Goal: Information Seeking & Learning: Learn about a topic

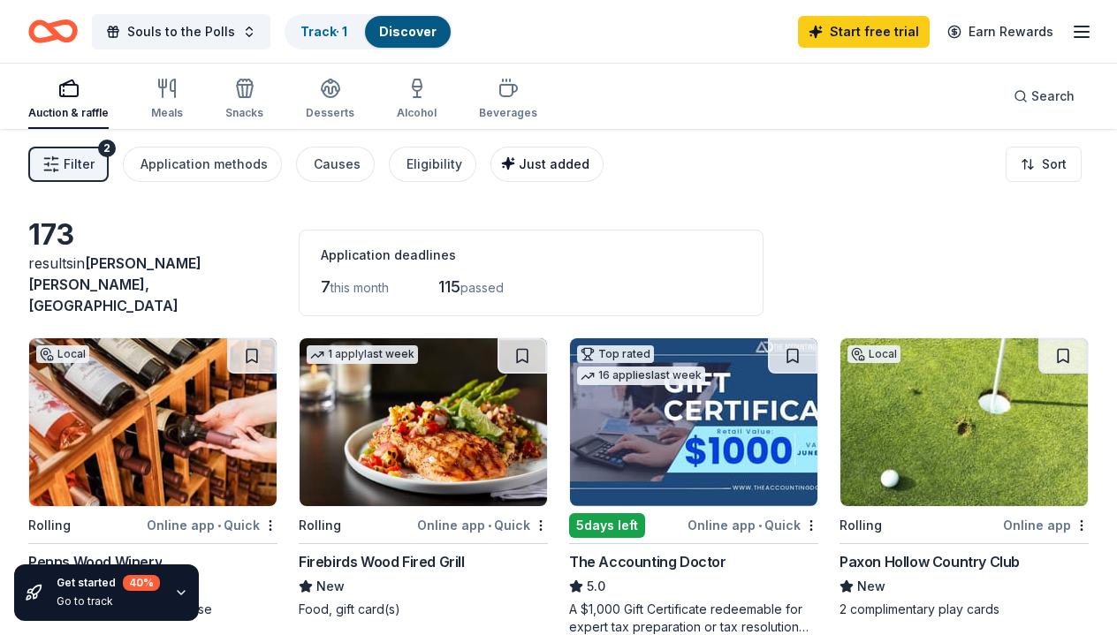
click at [525, 169] on span "Just added" at bounding box center [554, 163] width 71 height 15
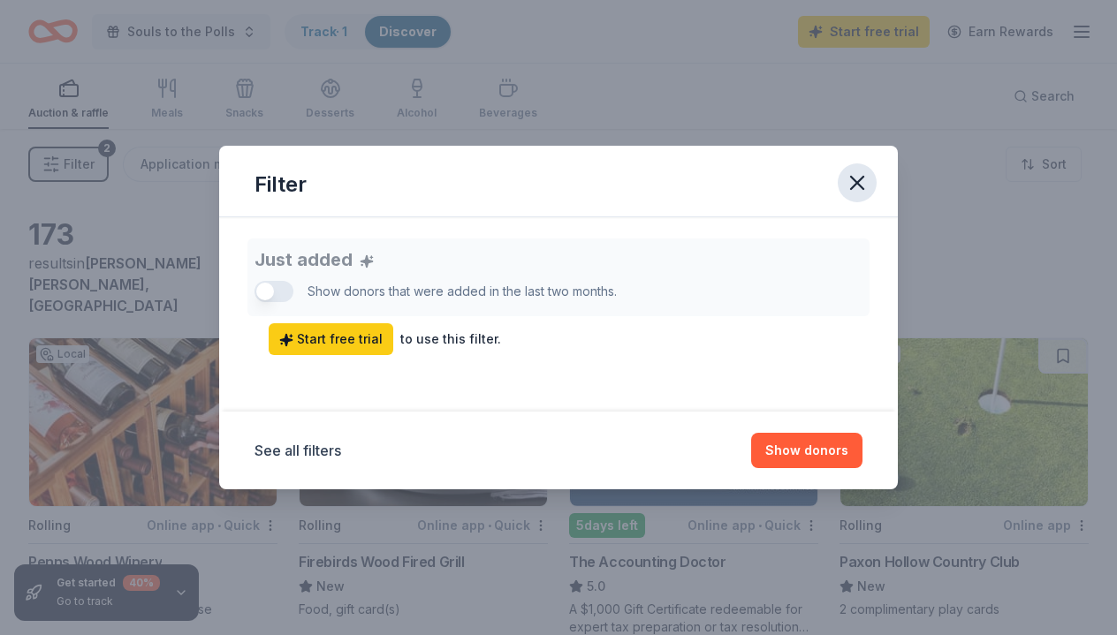
click at [860, 187] on icon "button" at bounding box center [857, 183] width 25 height 25
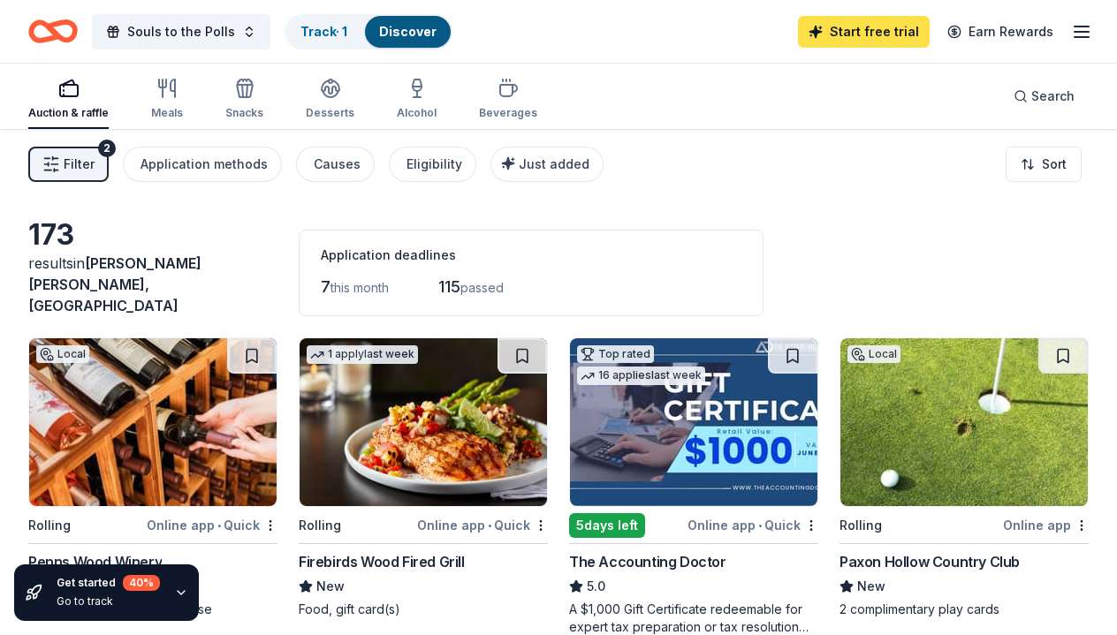
click at [883, 35] on link "Start free trial" at bounding box center [864, 32] width 132 height 32
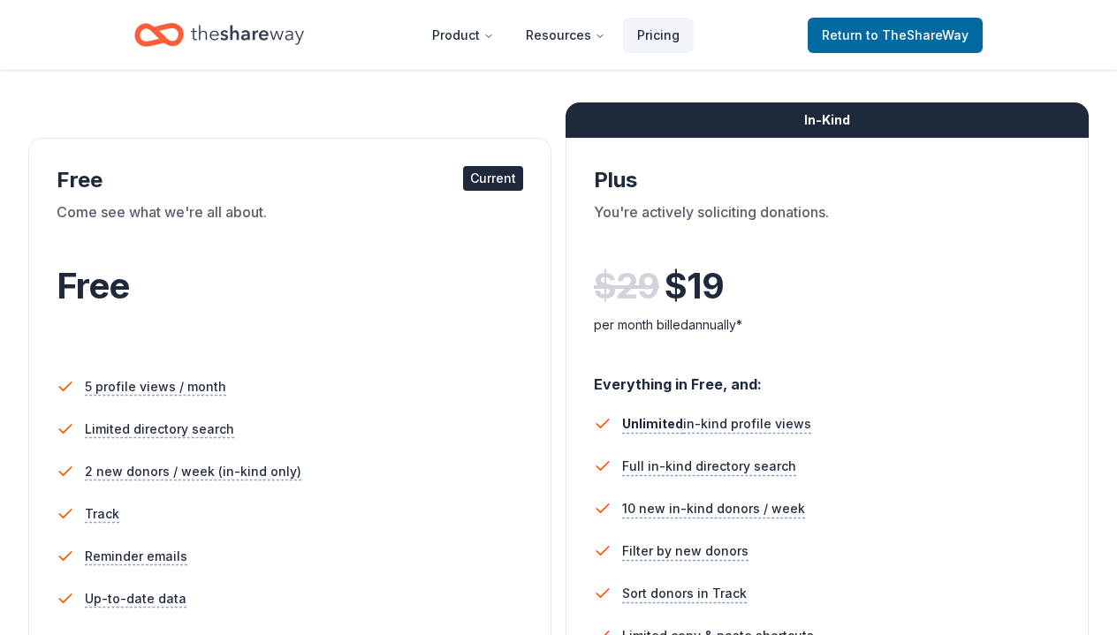
click at [303, 371] on li "5 profile views / month" at bounding box center [290, 387] width 467 height 42
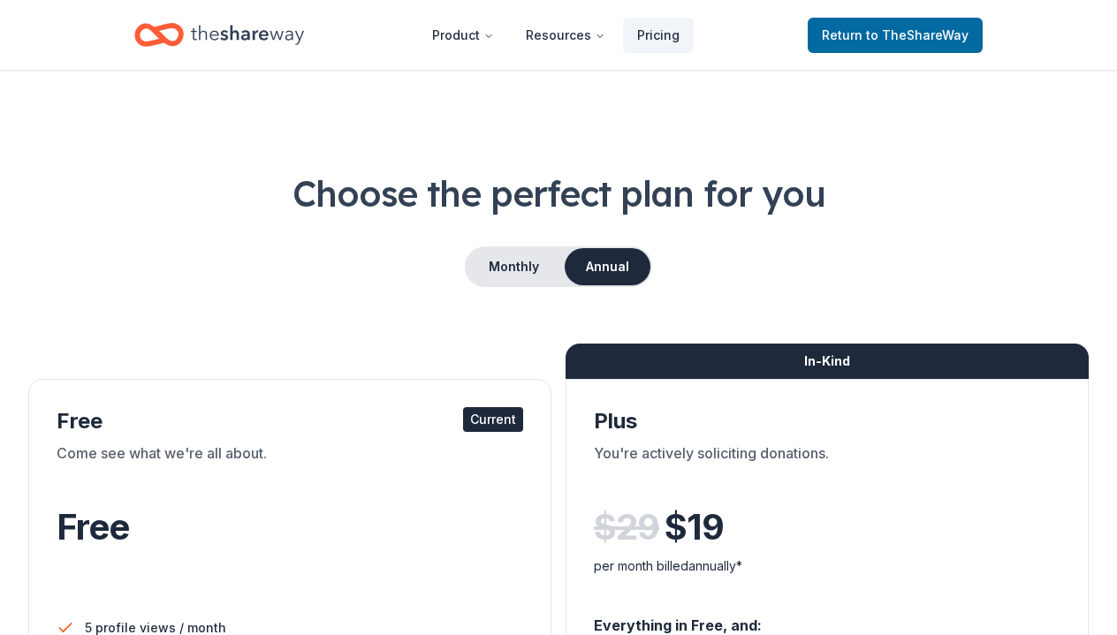
click at [266, 29] on icon "Home" at bounding box center [247, 35] width 113 height 36
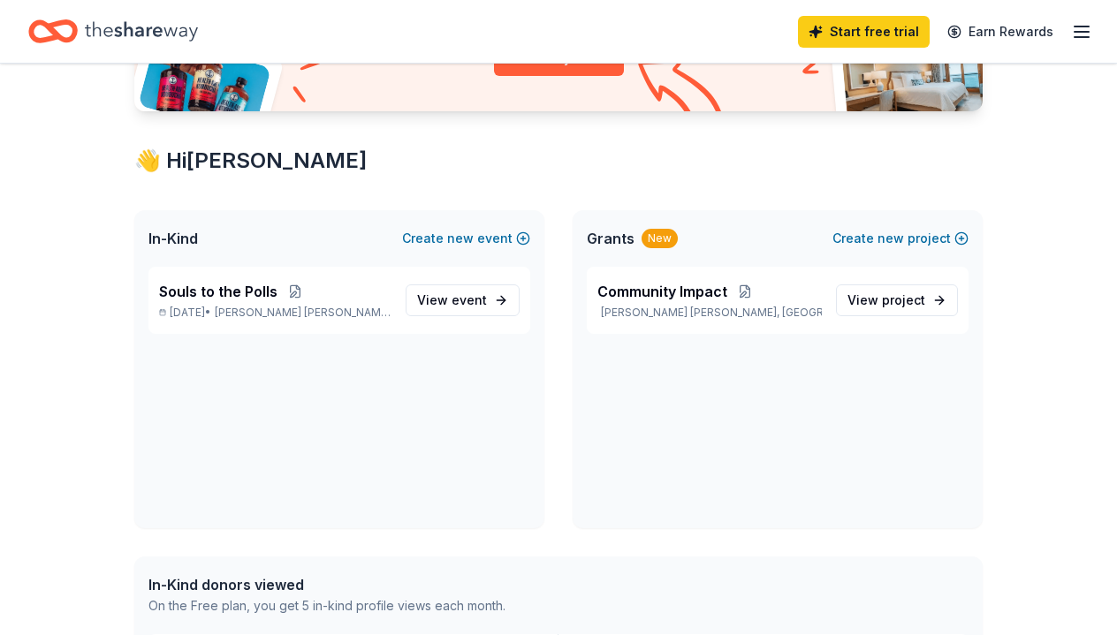
scroll to position [247, 0]
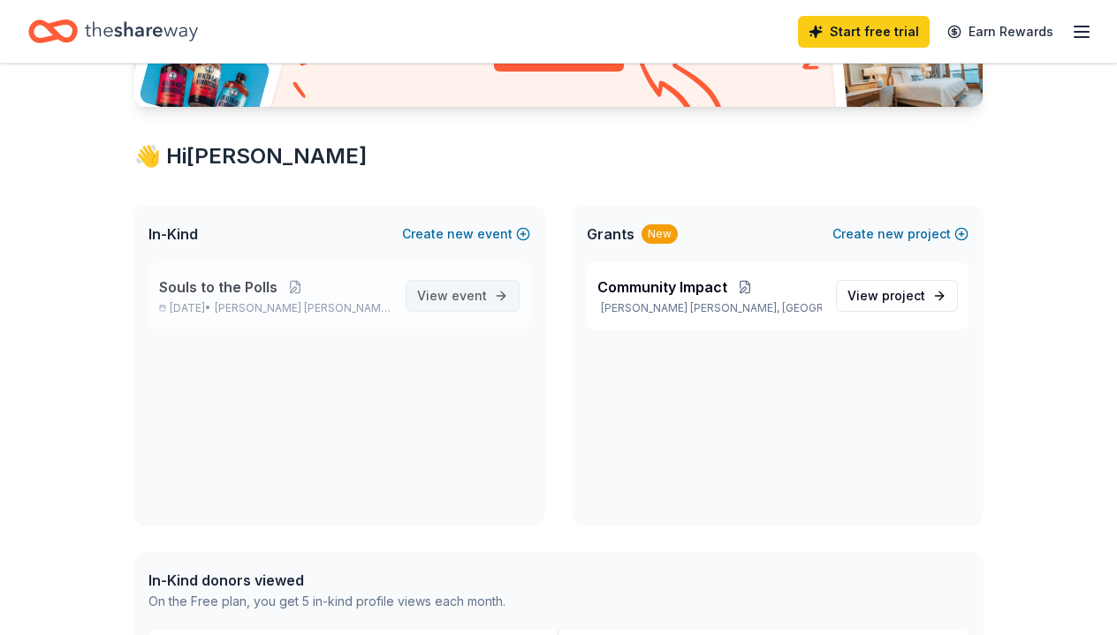
click at [467, 300] on span "event" at bounding box center [469, 295] width 35 height 15
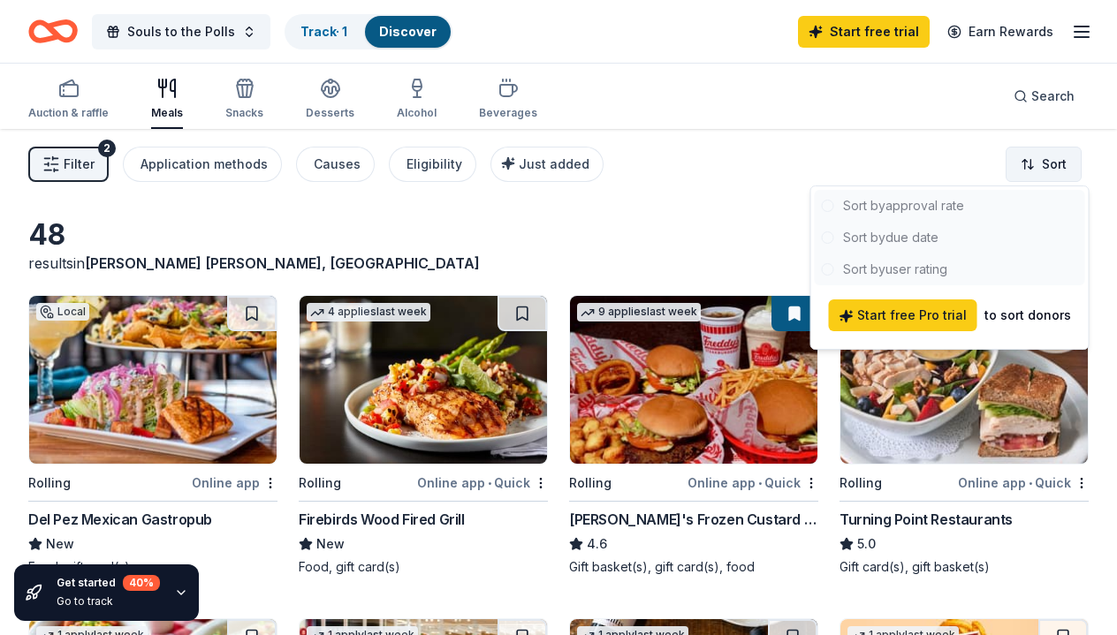
click at [1054, 156] on html "Souls to the Polls Track · 1 Discover Start free trial Earn Rewards Auction & r…" at bounding box center [558, 317] width 1117 height 635
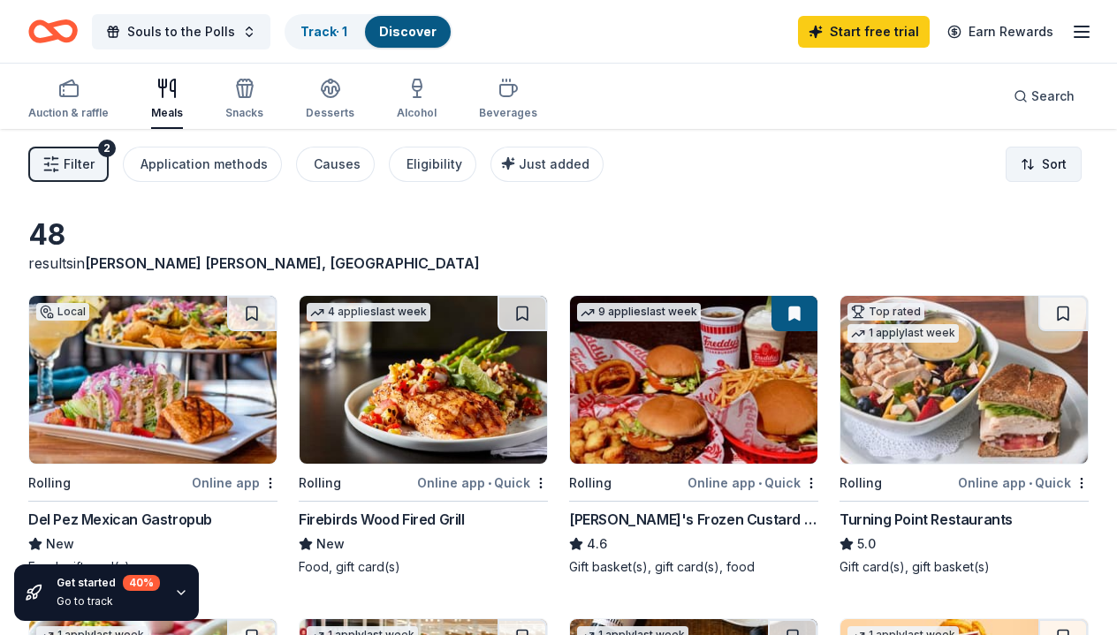
click at [1054, 156] on html "Souls to the Polls Track · 1 Discover Start free trial Earn Rewards Auction & r…" at bounding box center [558, 317] width 1117 height 635
click at [738, 227] on div "48 results in [PERSON_NAME][GEOGRAPHIC_DATA][PERSON_NAME], [GEOGRAPHIC_DATA]" at bounding box center [558, 245] width 1060 height 57
click at [58, 90] on icon "button" at bounding box center [68, 88] width 21 height 21
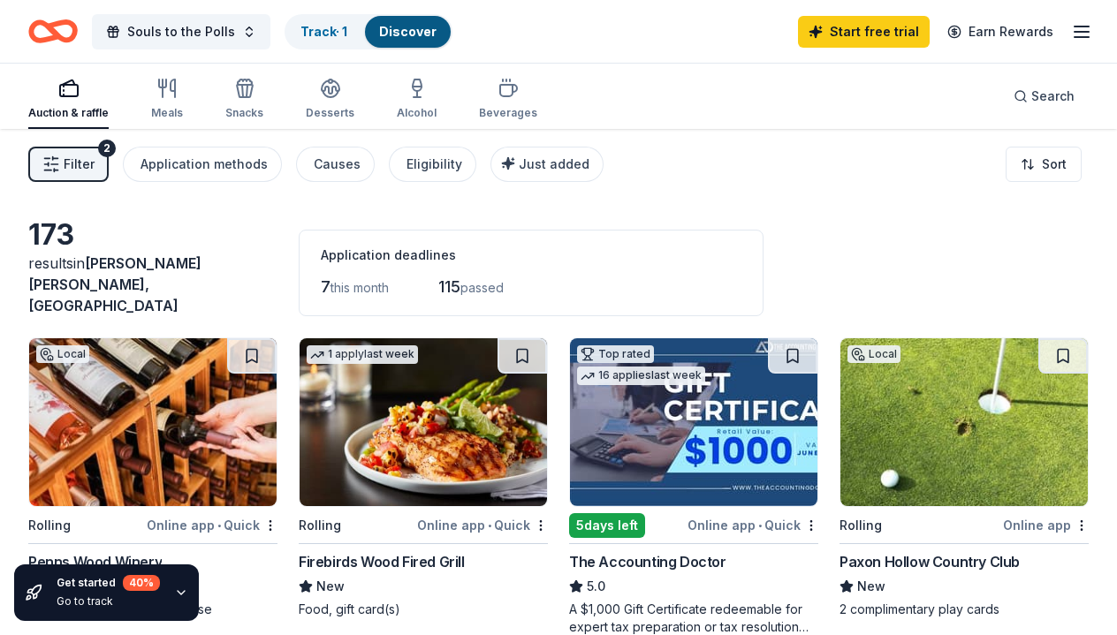
click at [87, 168] on span "Filter" at bounding box center [79, 164] width 31 height 21
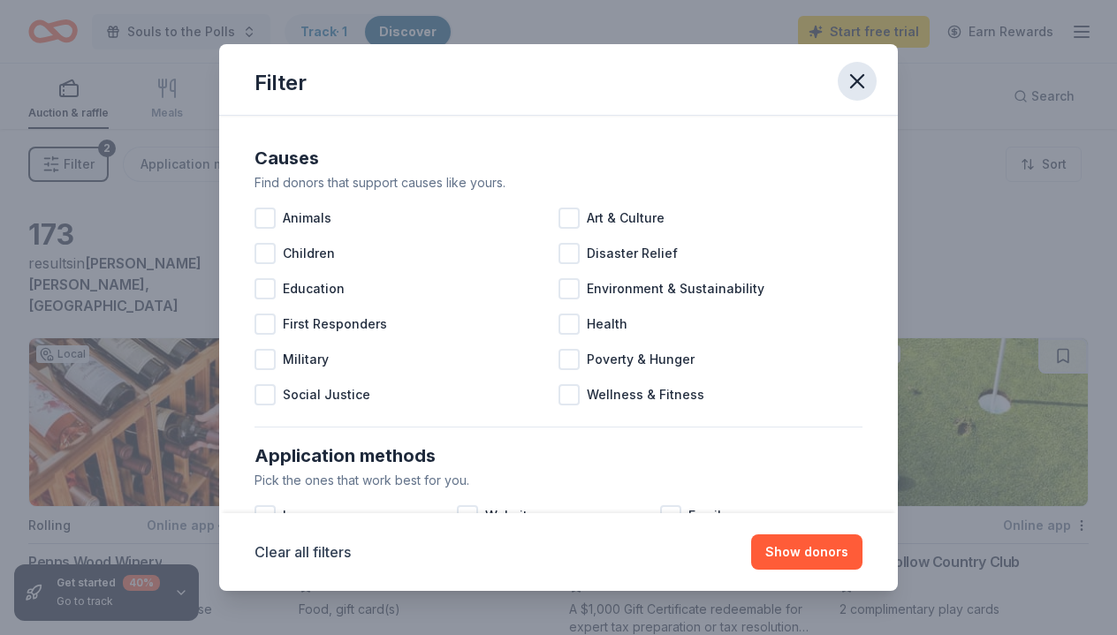
click at [858, 71] on icon "button" at bounding box center [857, 81] width 25 height 25
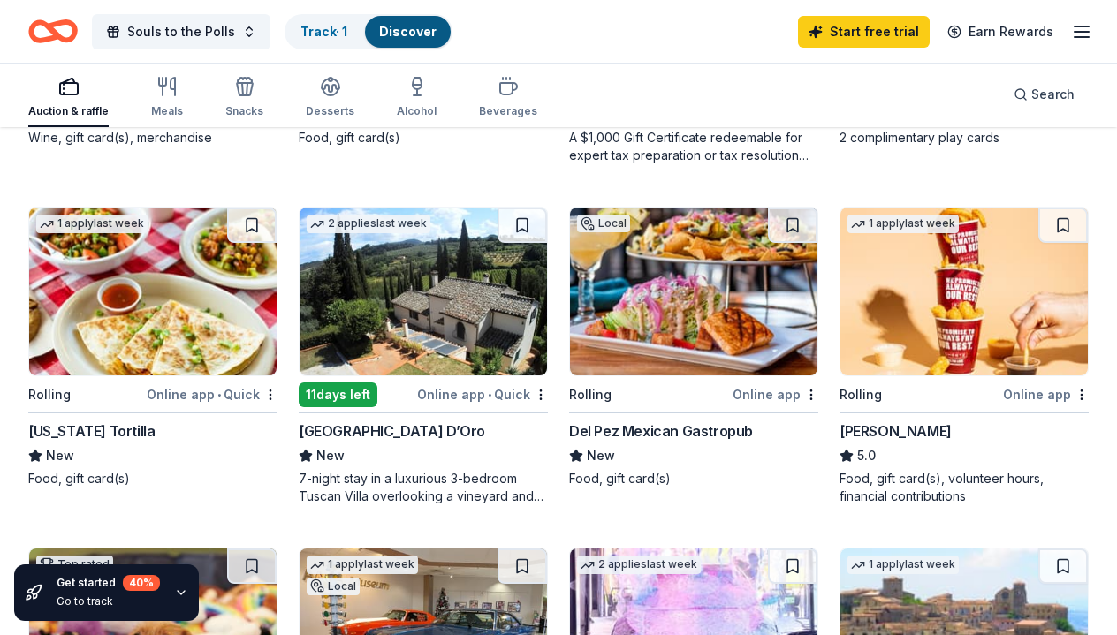
scroll to position [497, 0]
